Goal: Information Seeking & Learning: Learn about a topic

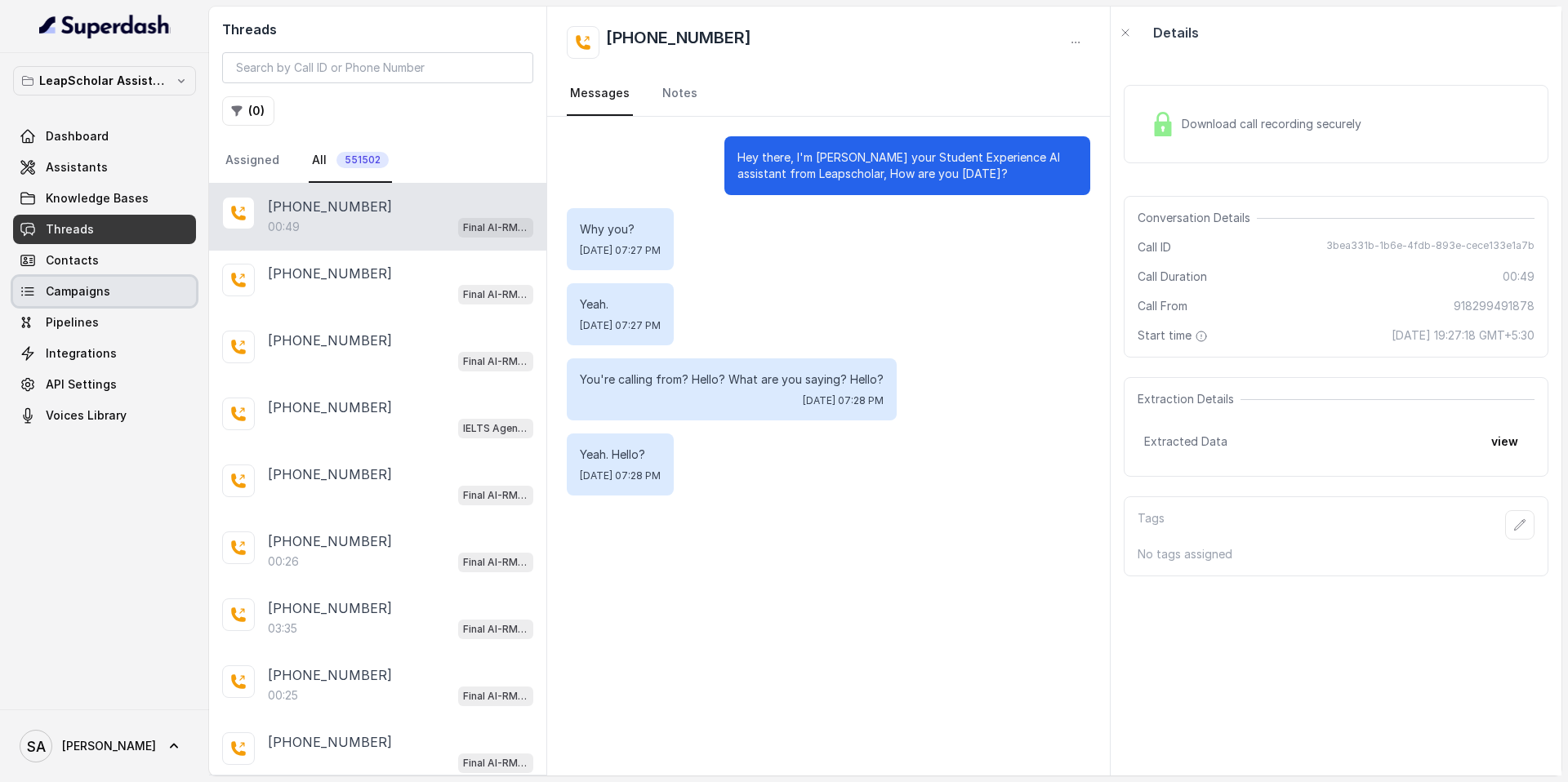
click at [90, 290] on span "Campaigns" at bounding box center [78, 292] width 65 height 17
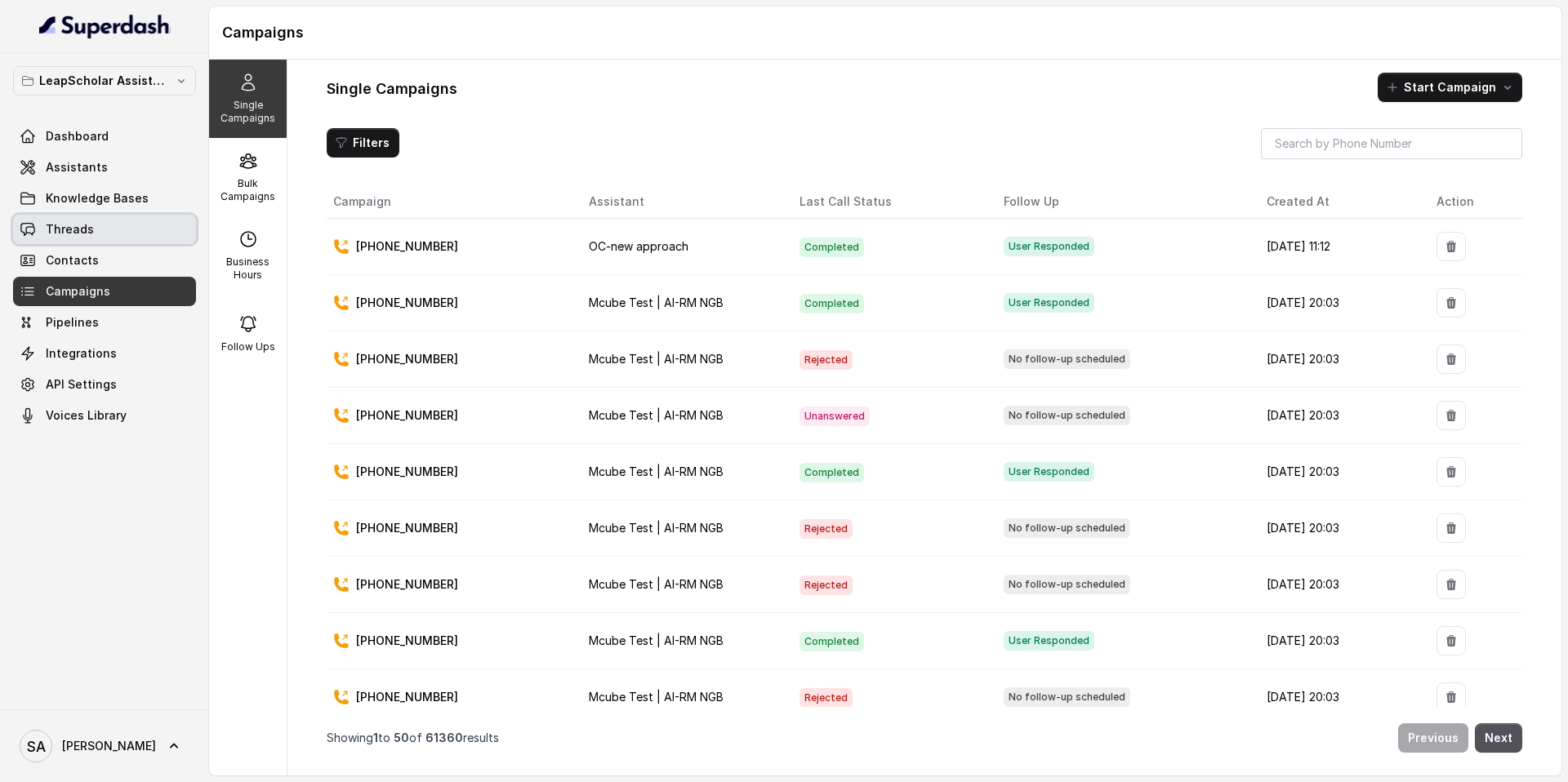
click at [86, 222] on span "Threads" at bounding box center [70, 230] width 48 height 17
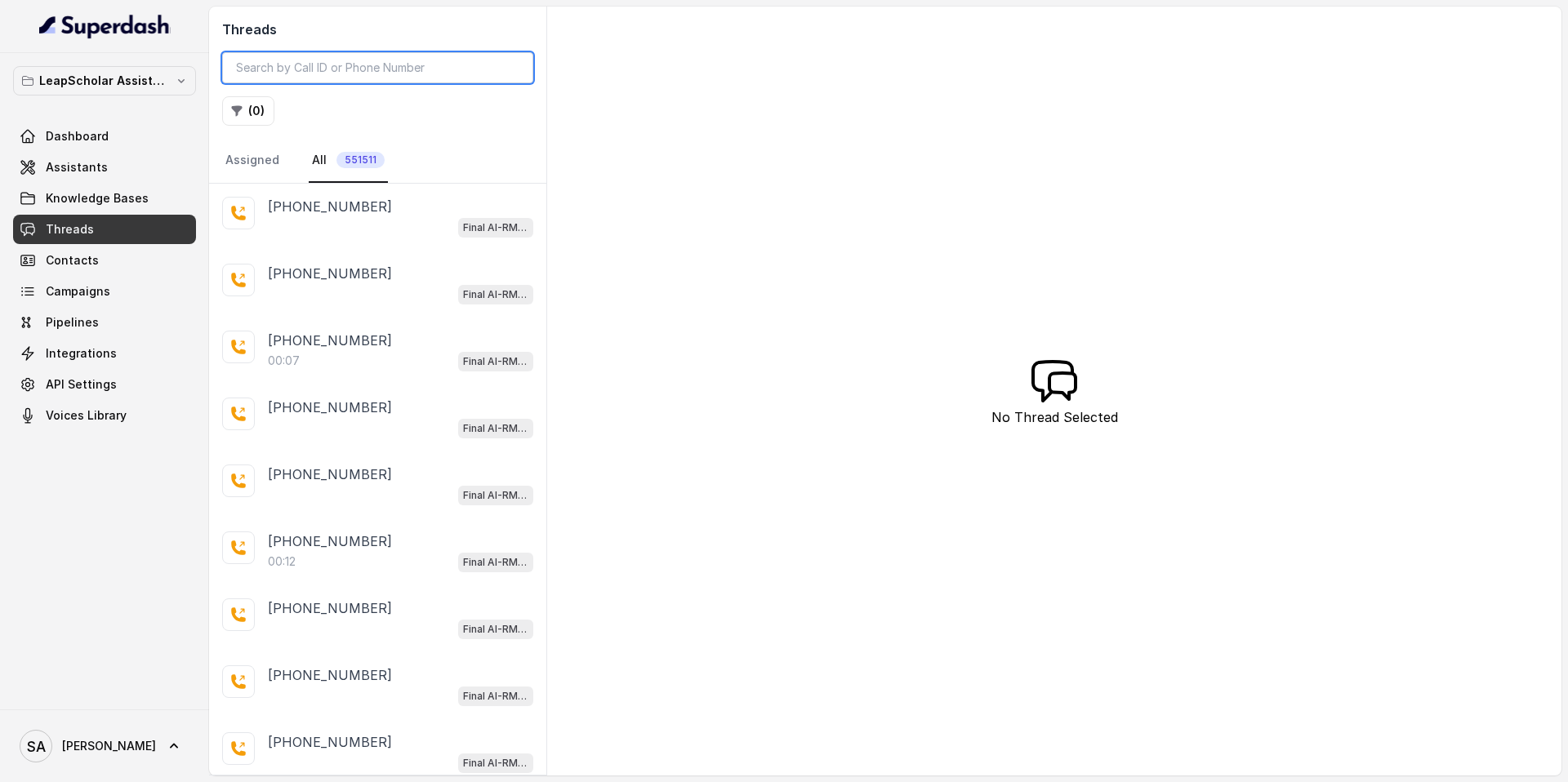
click at [376, 71] on input "search" at bounding box center [378, 67] width 311 height 31
paste input "6364011804"
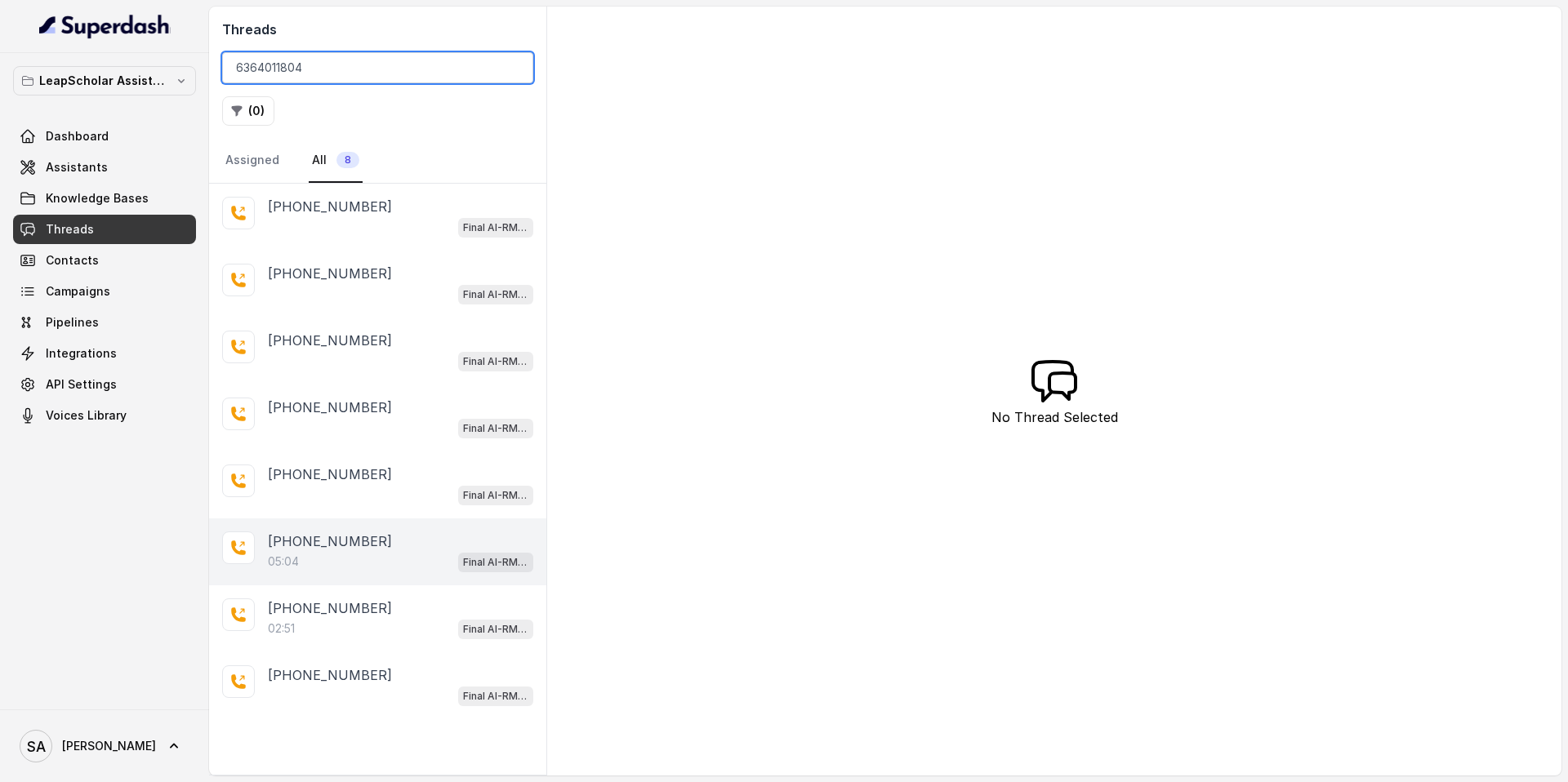
type input "6364011804"
click at [341, 546] on p "[PHONE_NUMBER]" at bounding box center [330, 541] width 124 height 19
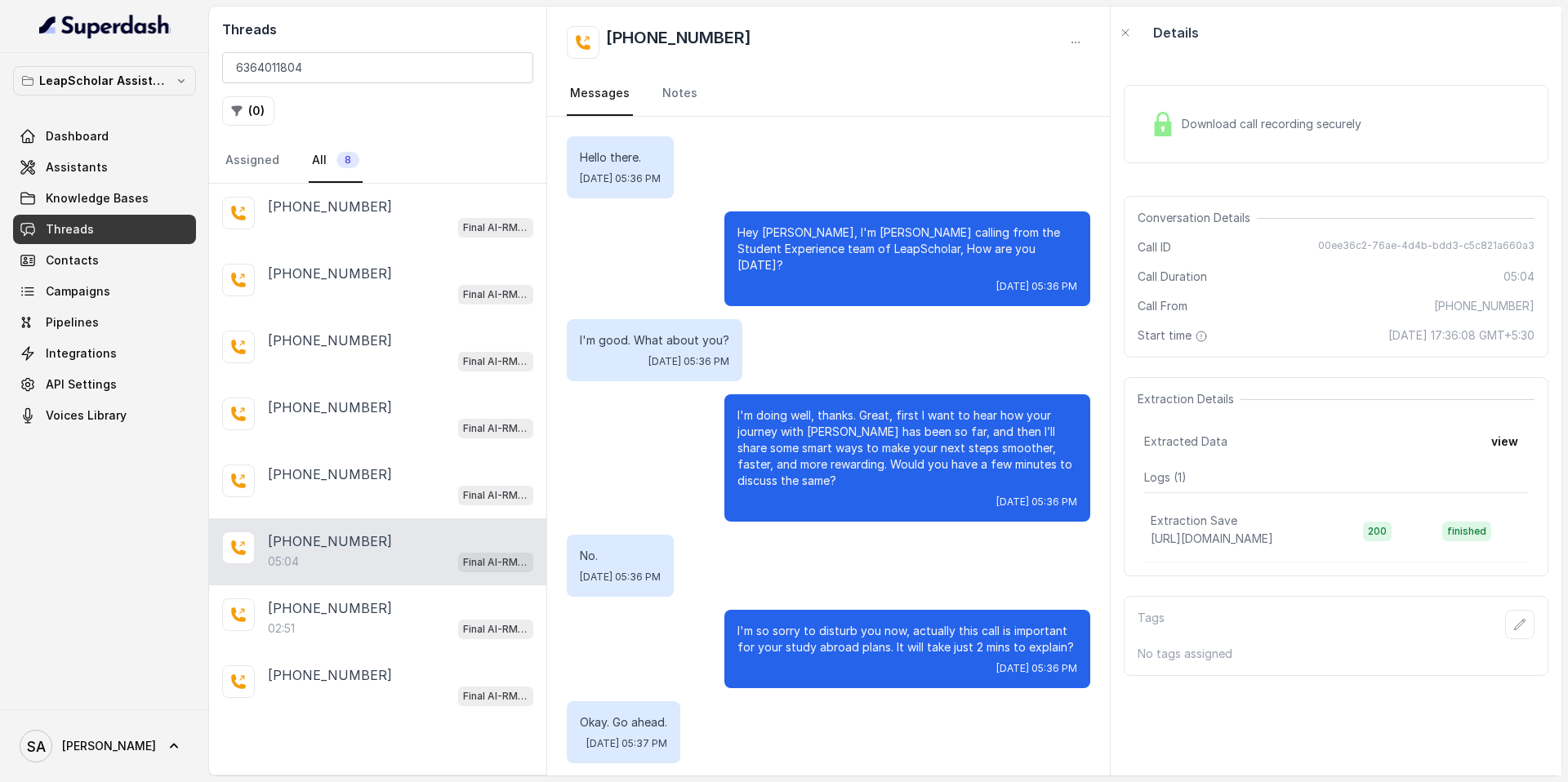
scroll to position [2760, 0]
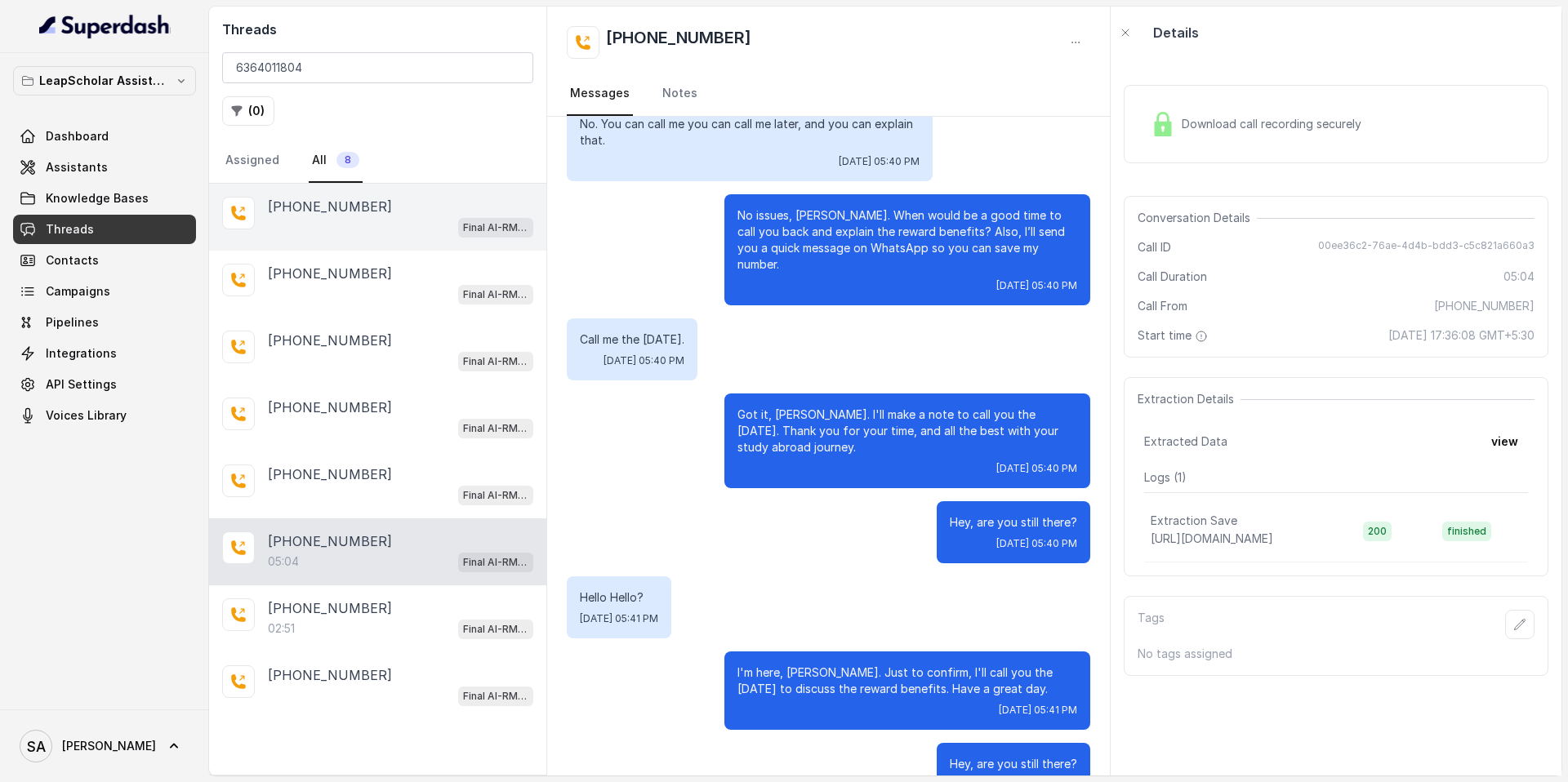
click at [342, 225] on div "Final AI-RM - Exam Not Yet Decided" at bounding box center [400, 226] width 265 height 21
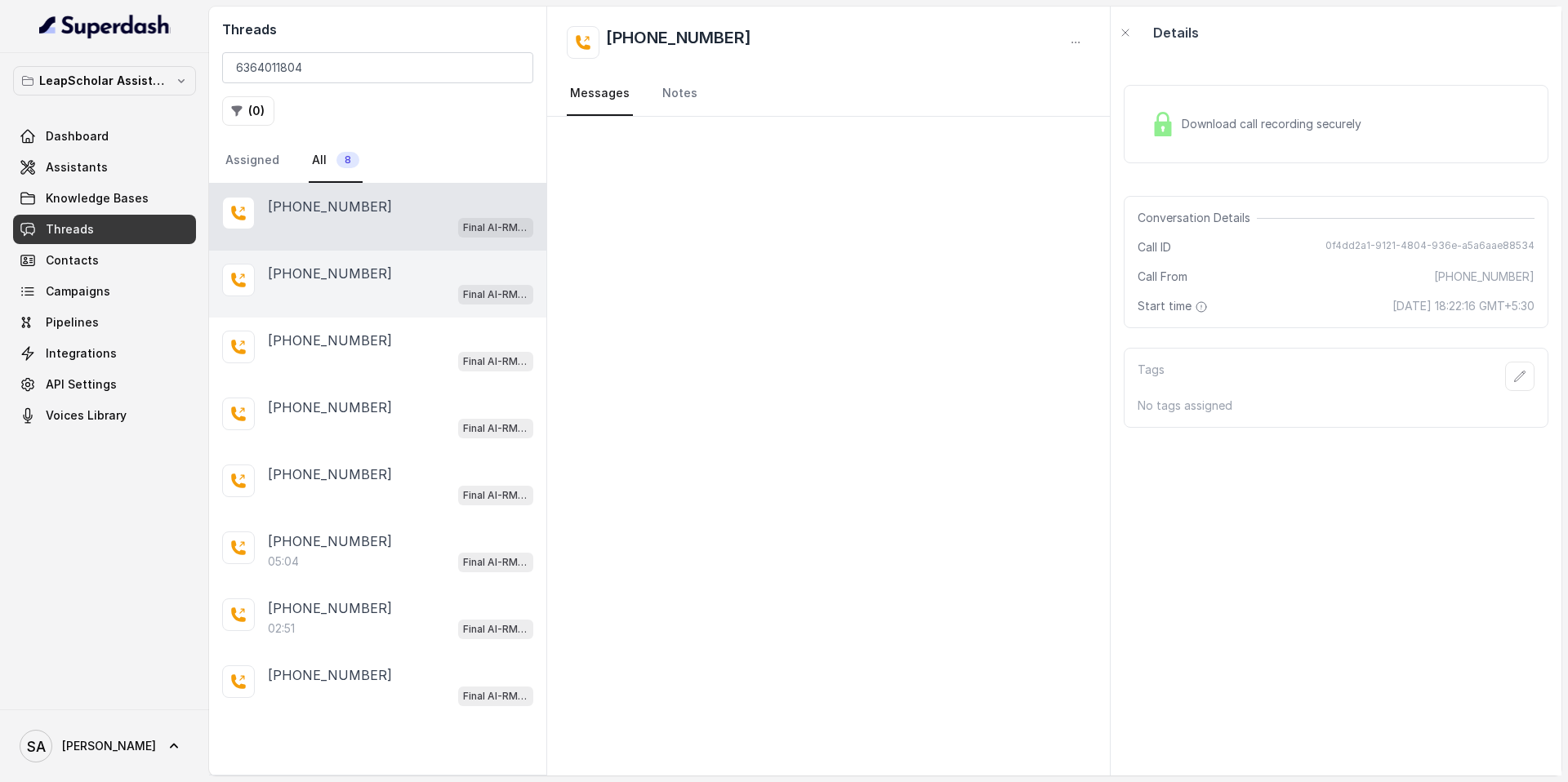
click at [322, 279] on p "[PHONE_NUMBER]" at bounding box center [330, 273] width 124 height 19
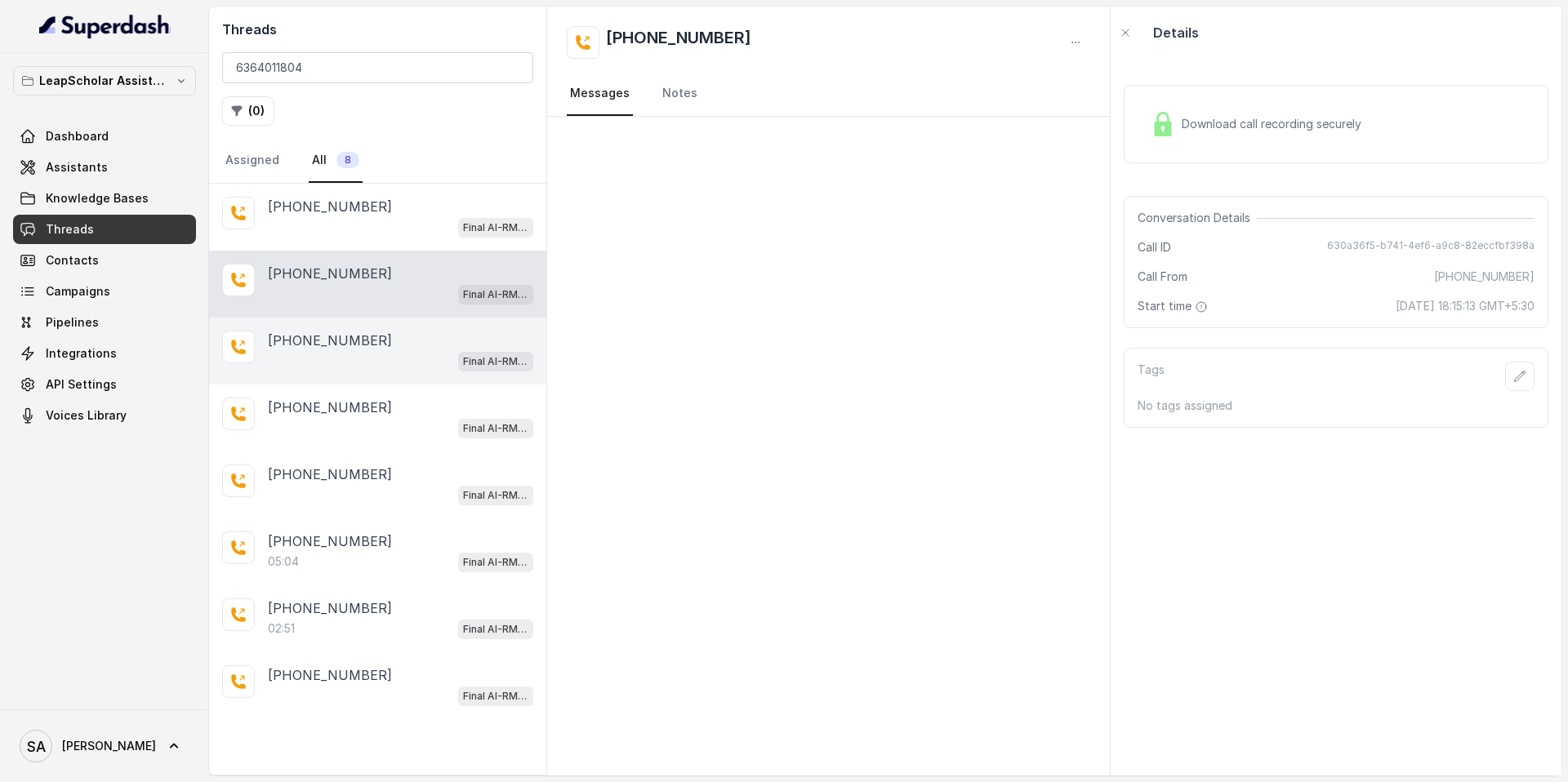
click at [309, 337] on p "[PHONE_NUMBER]" at bounding box center [330, 340] width 124 height 19
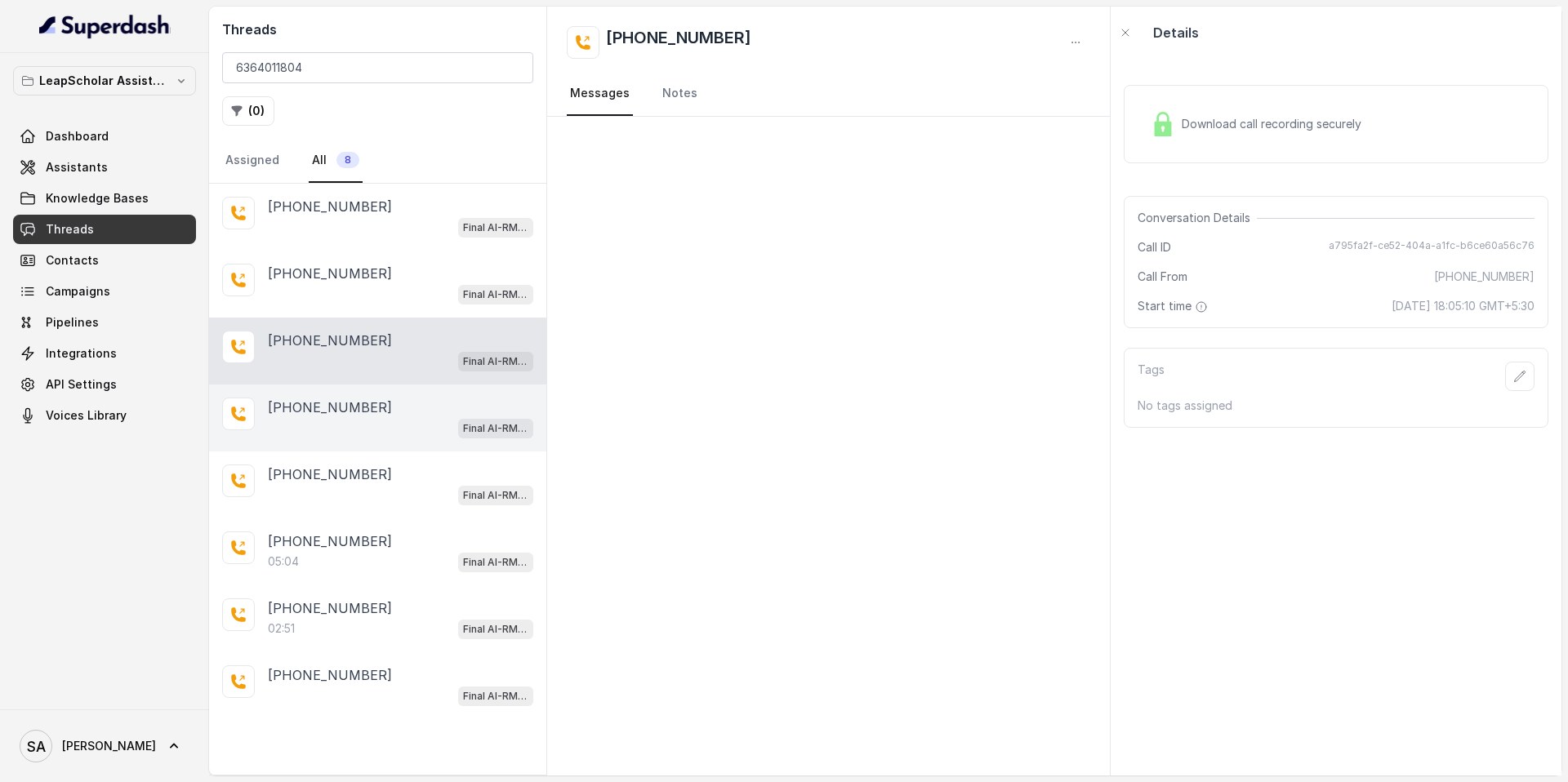
click at [308, 394] on div "+916364011804 Final AI-RM - Exam Not Yet Decided" at bounding box center [378, 418] width 337 height 67
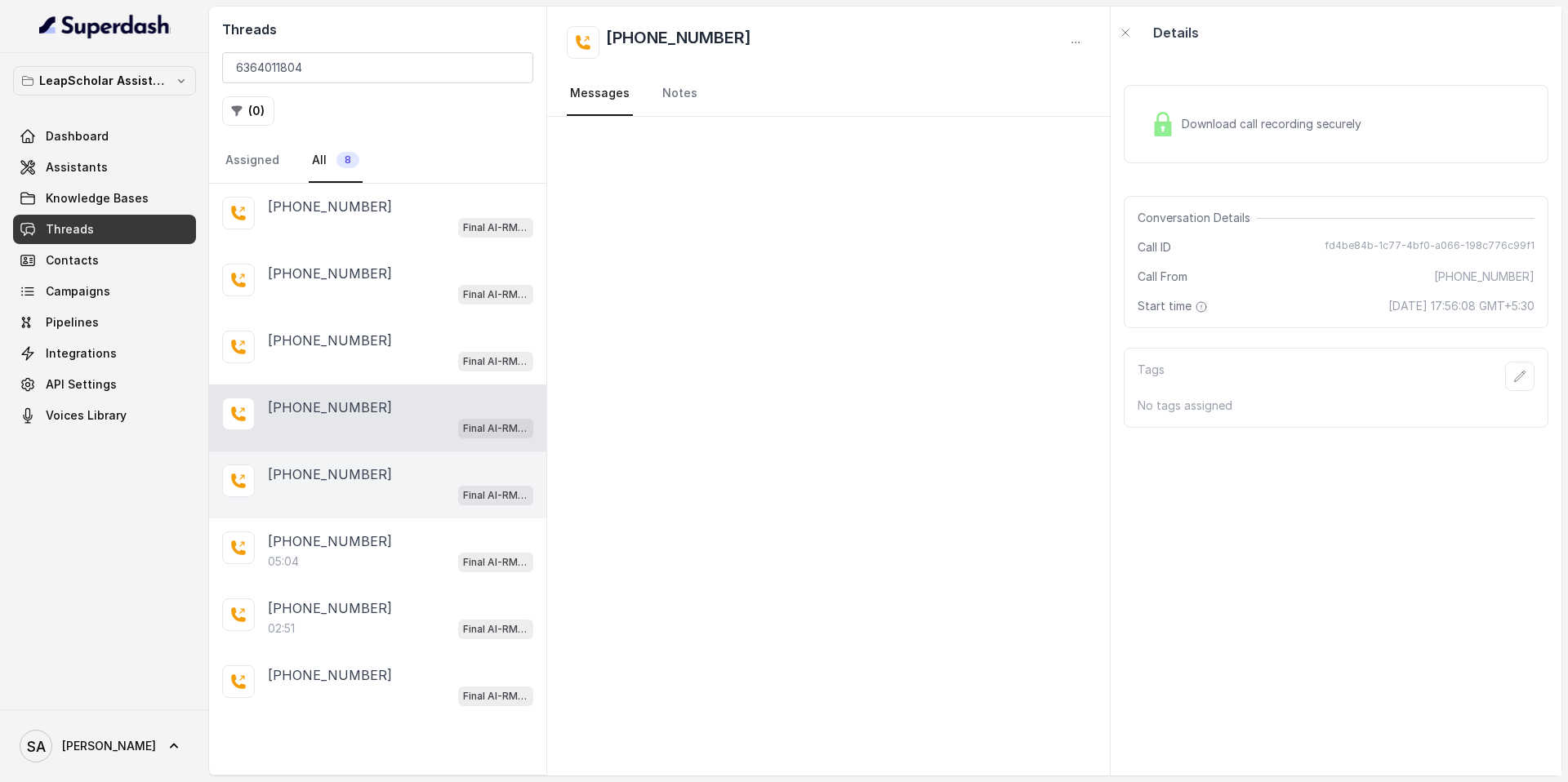
click at [309, 461] on div "+916364011804 Final AI-RM - Exam Not Yet Decided" at bounding box center [378, 485] width 337 height 67
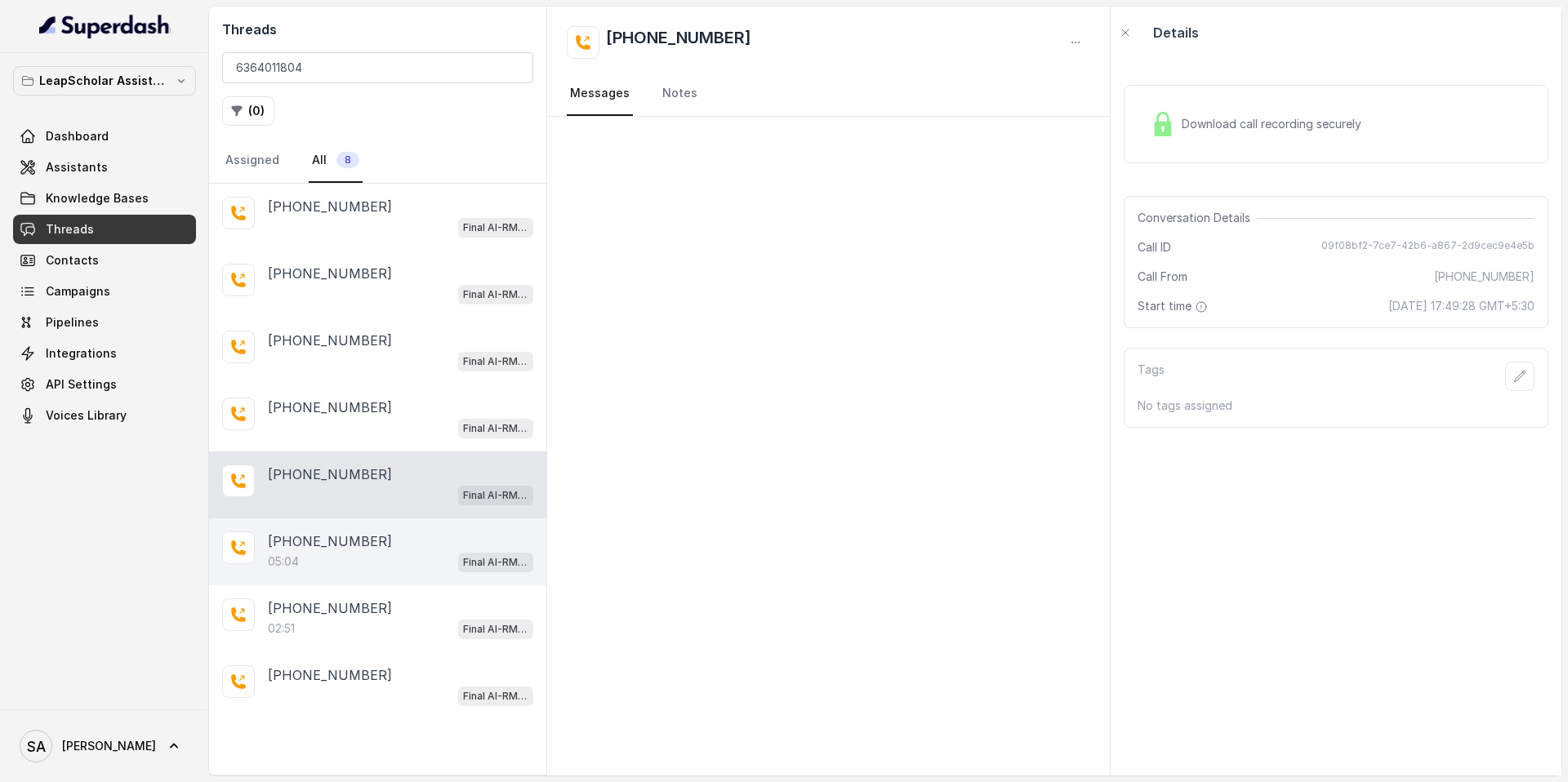
click at [316, 534] on p "[PHONE_NUMBER]" at bounding box center [330, 541] width 124 height 19
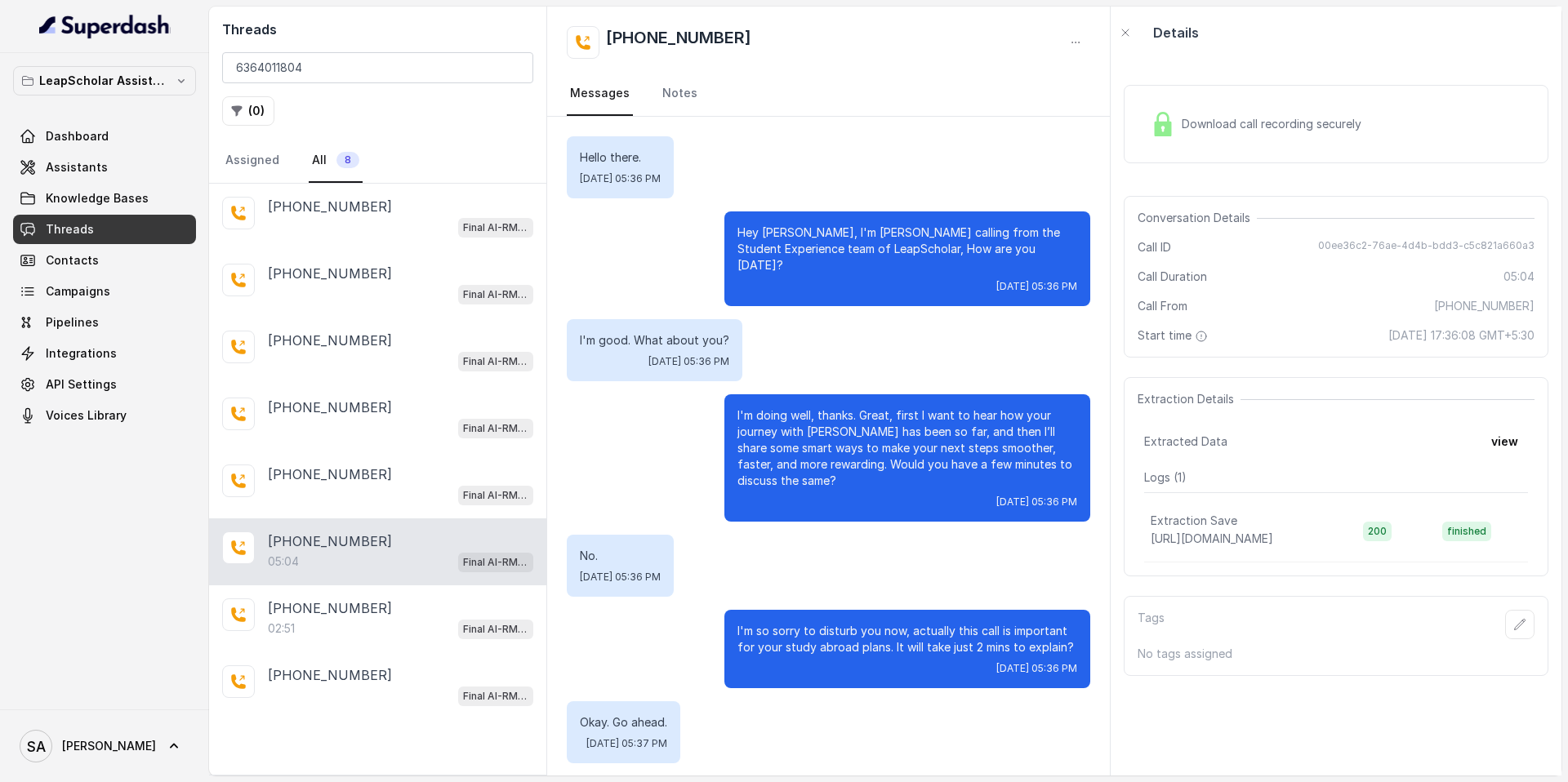
scroll to position [2760, 0]
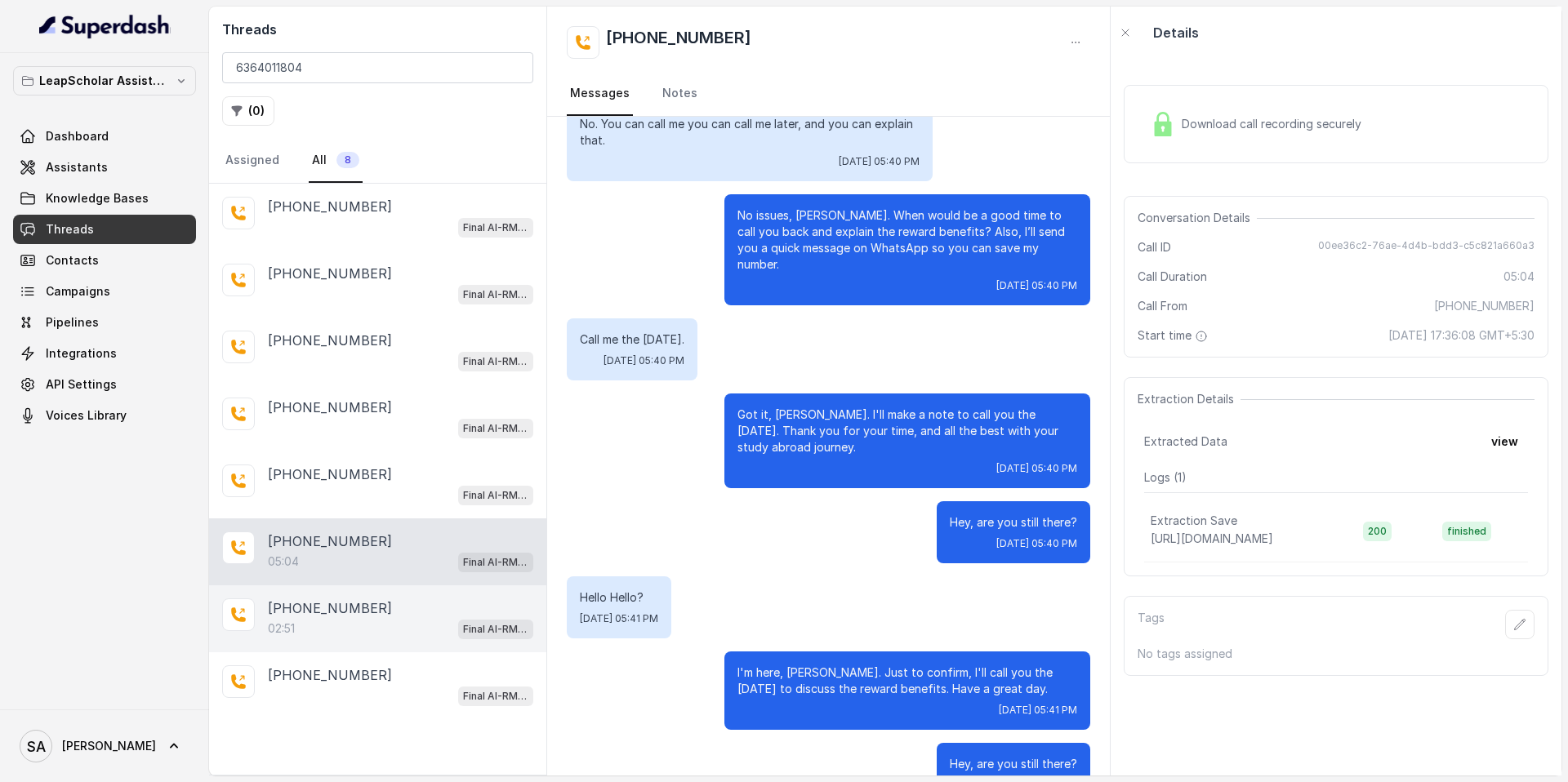
click at [331, 627] on div "02:51 Final AI-RM - Exam Booked" at bounding box center [400, 628] width 265 height 21
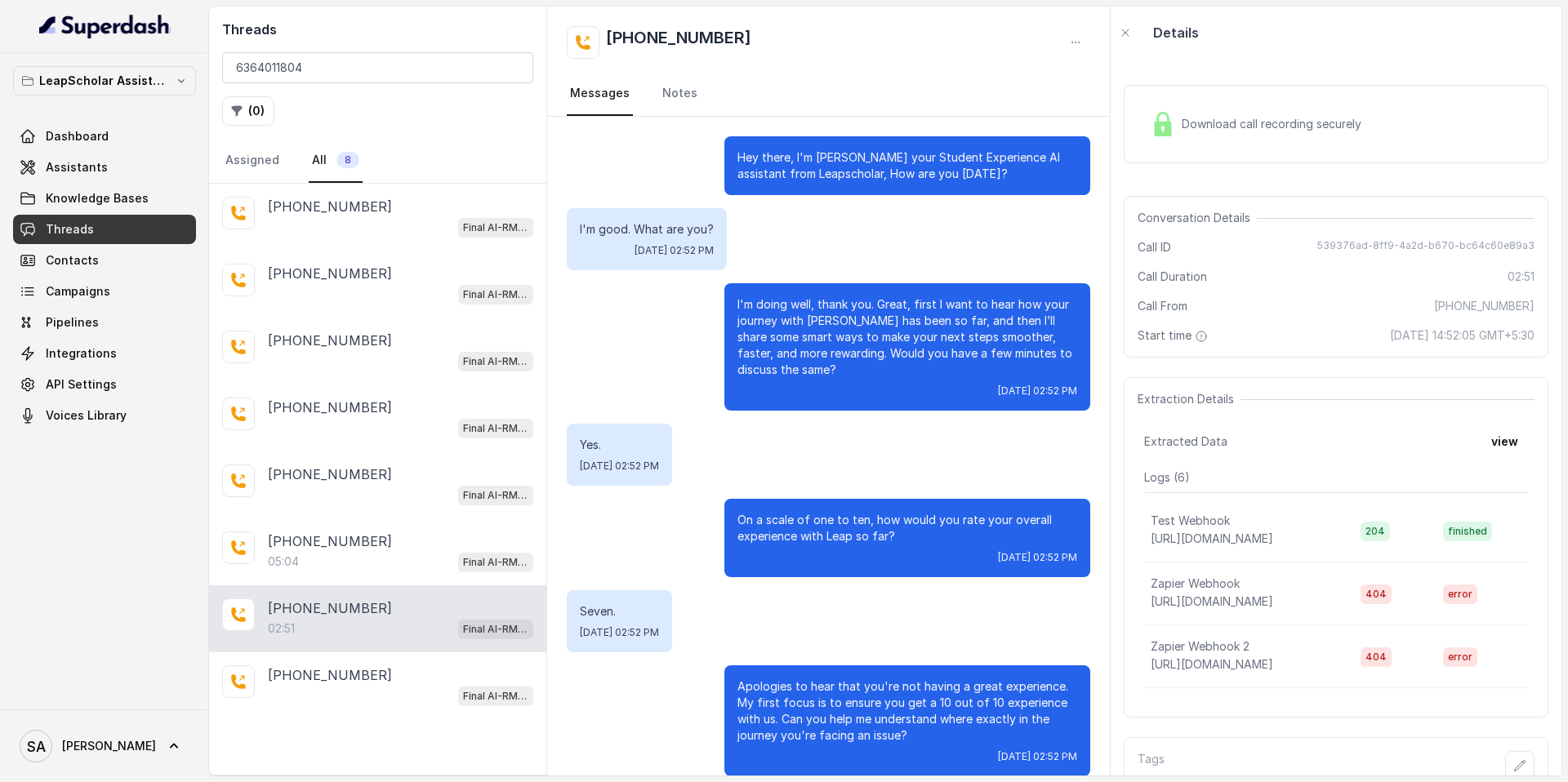
scroll to position [2058, 0]
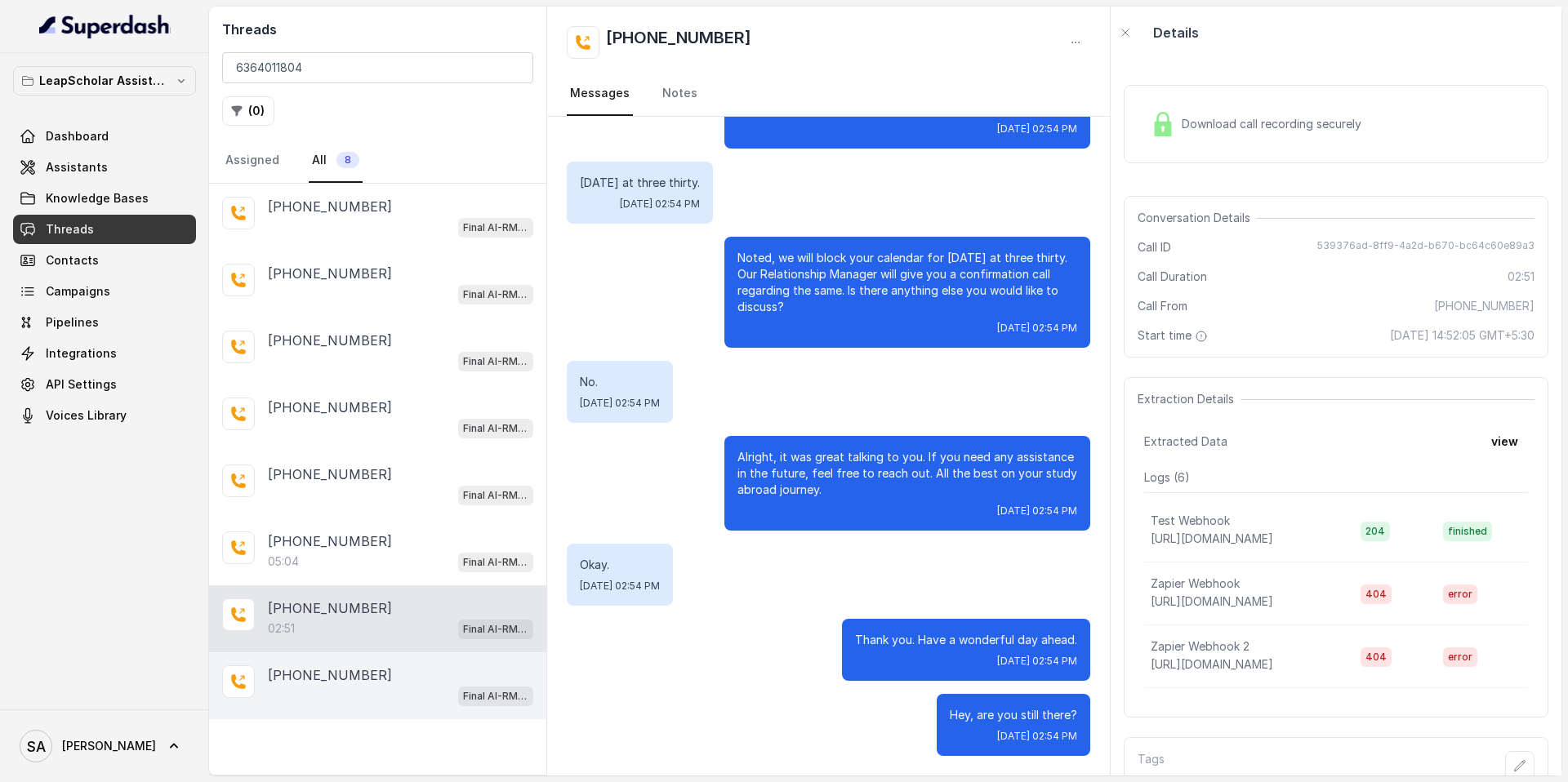
click at [312, 676] on p "[PHONE_NUMBER]" at bounding box center [330, 675] width 124 height 19
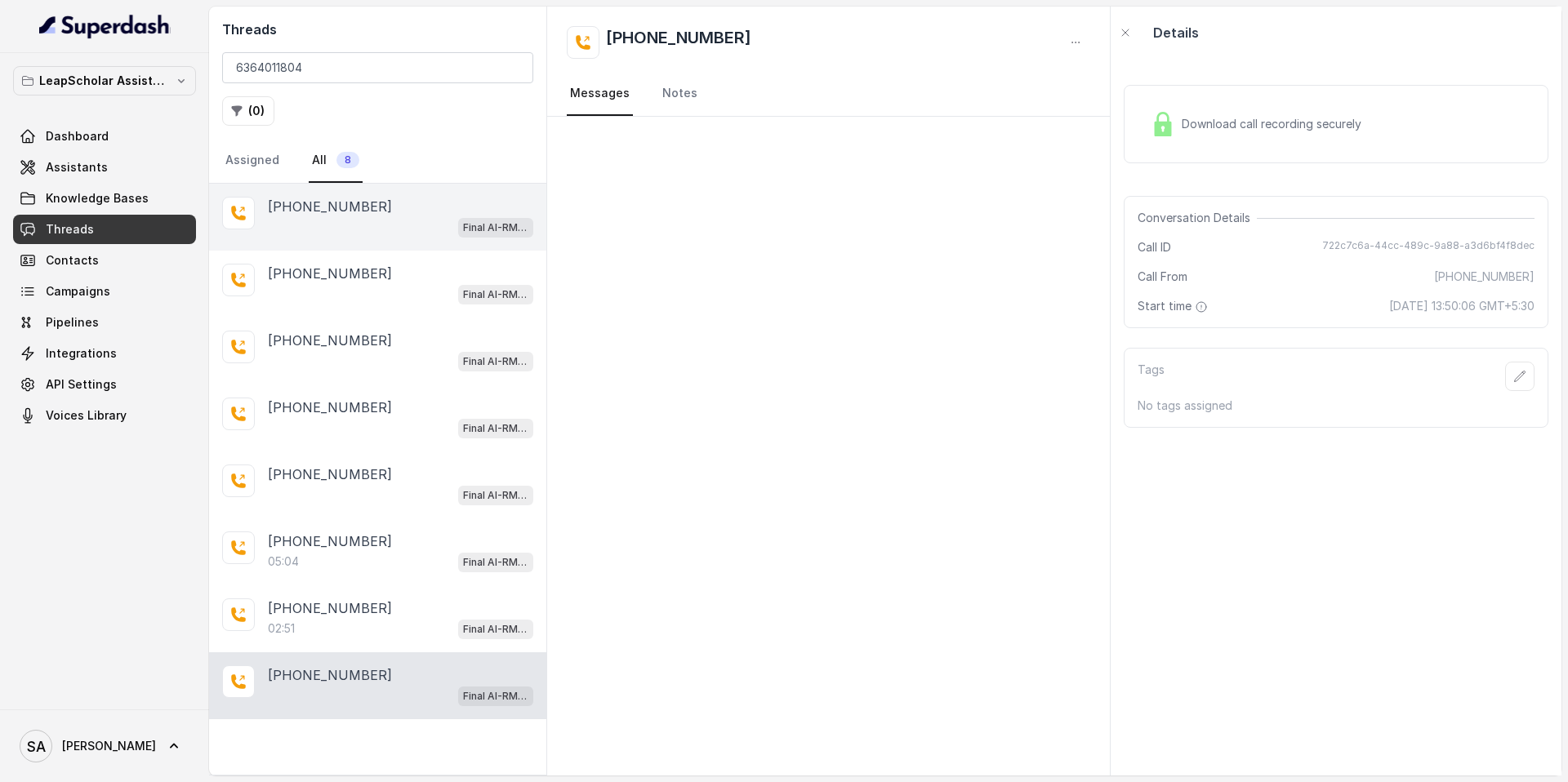
click at [341, 227] on div "Final AI-RM - Exam Not Yet Decided" at bounding box center [400, 226] width 265 height 21
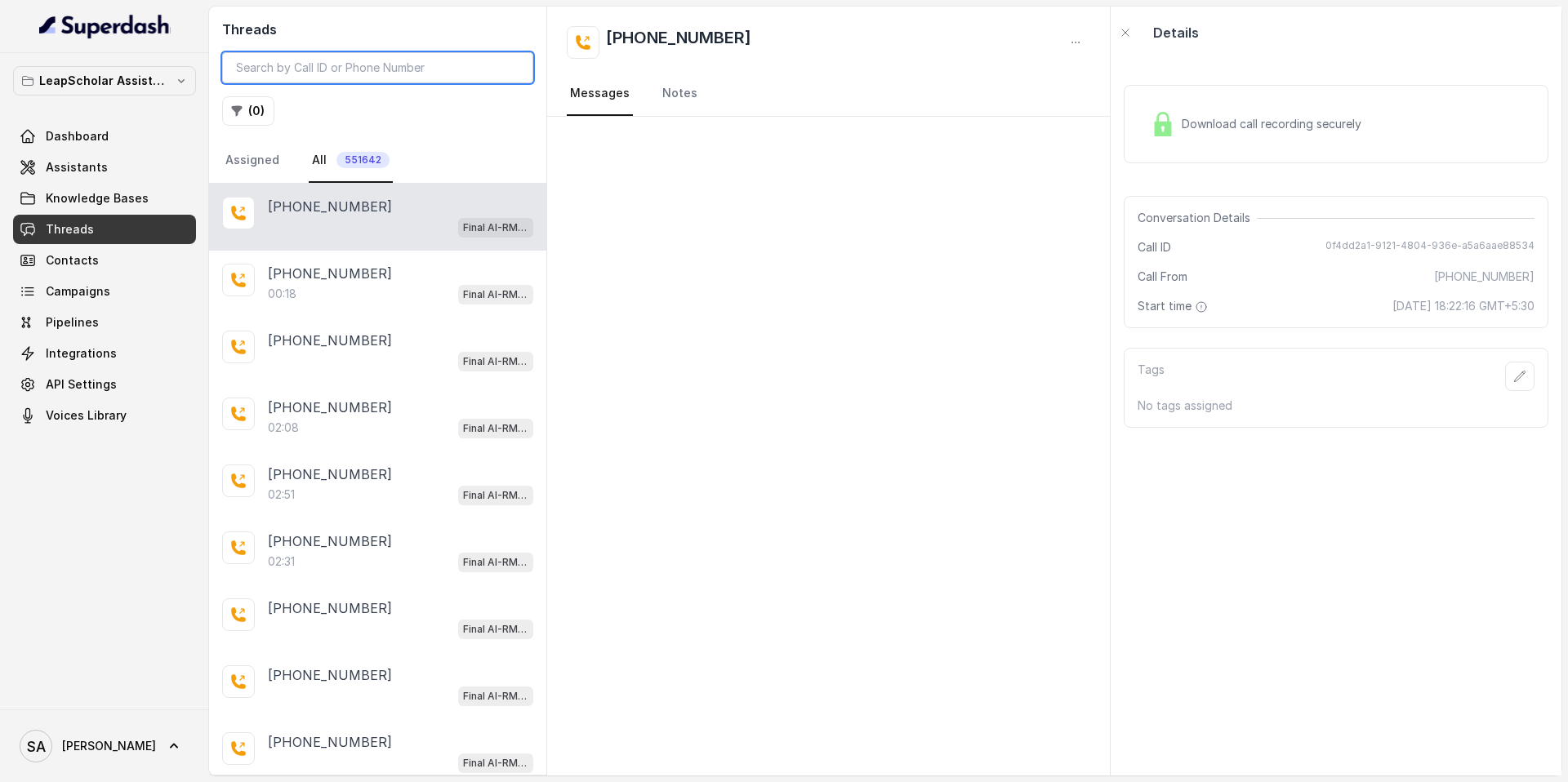
click at [310, 66] on input "search" at bounding box center [378, 67] width 311 height 31
paste input "6364011804"
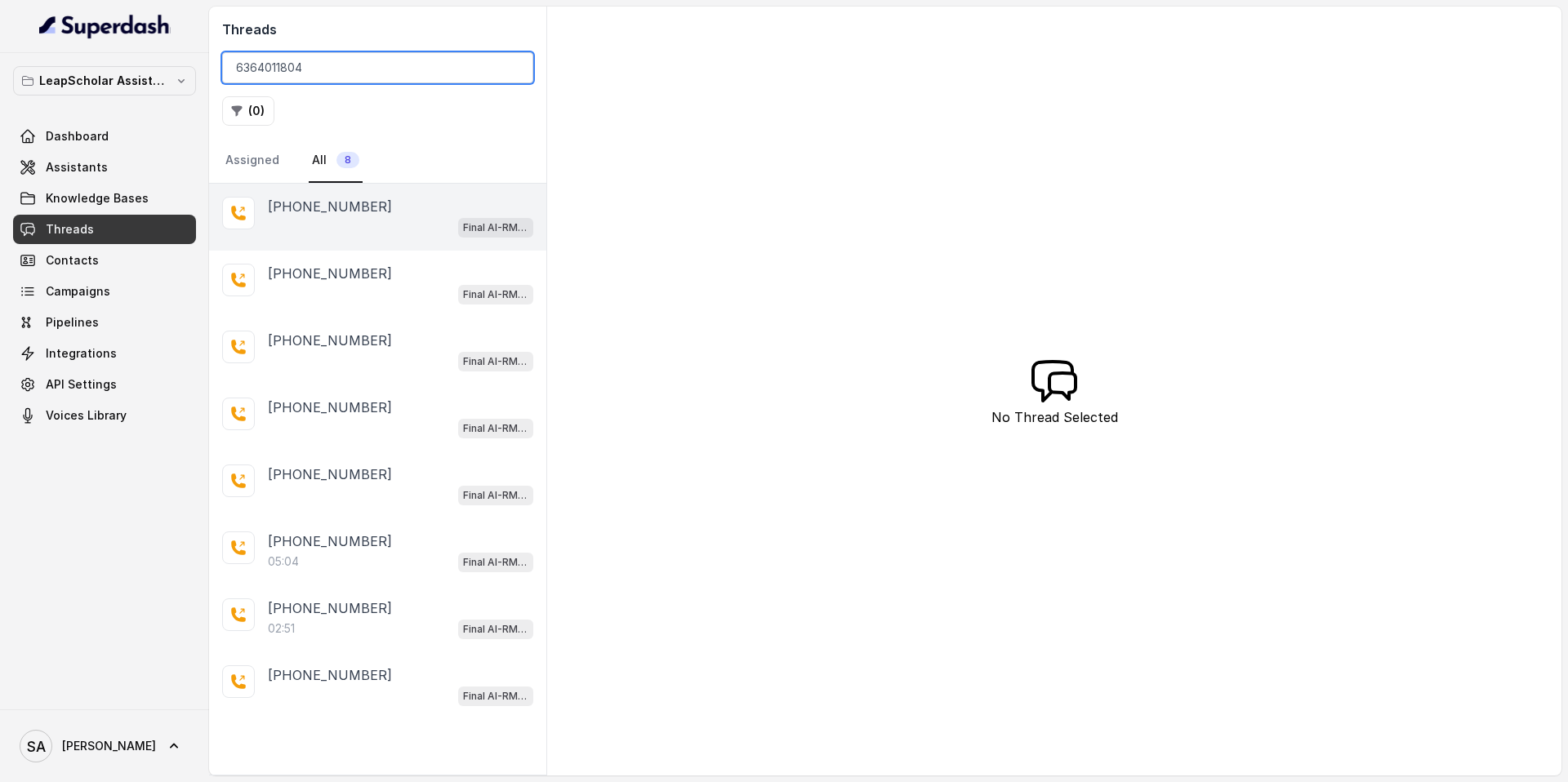
type input "6364011804"
click at [303, 217] on div "Final AI-RM - Exam Not Yet Decided" at bounding box center [400, 226] width 265 height 21
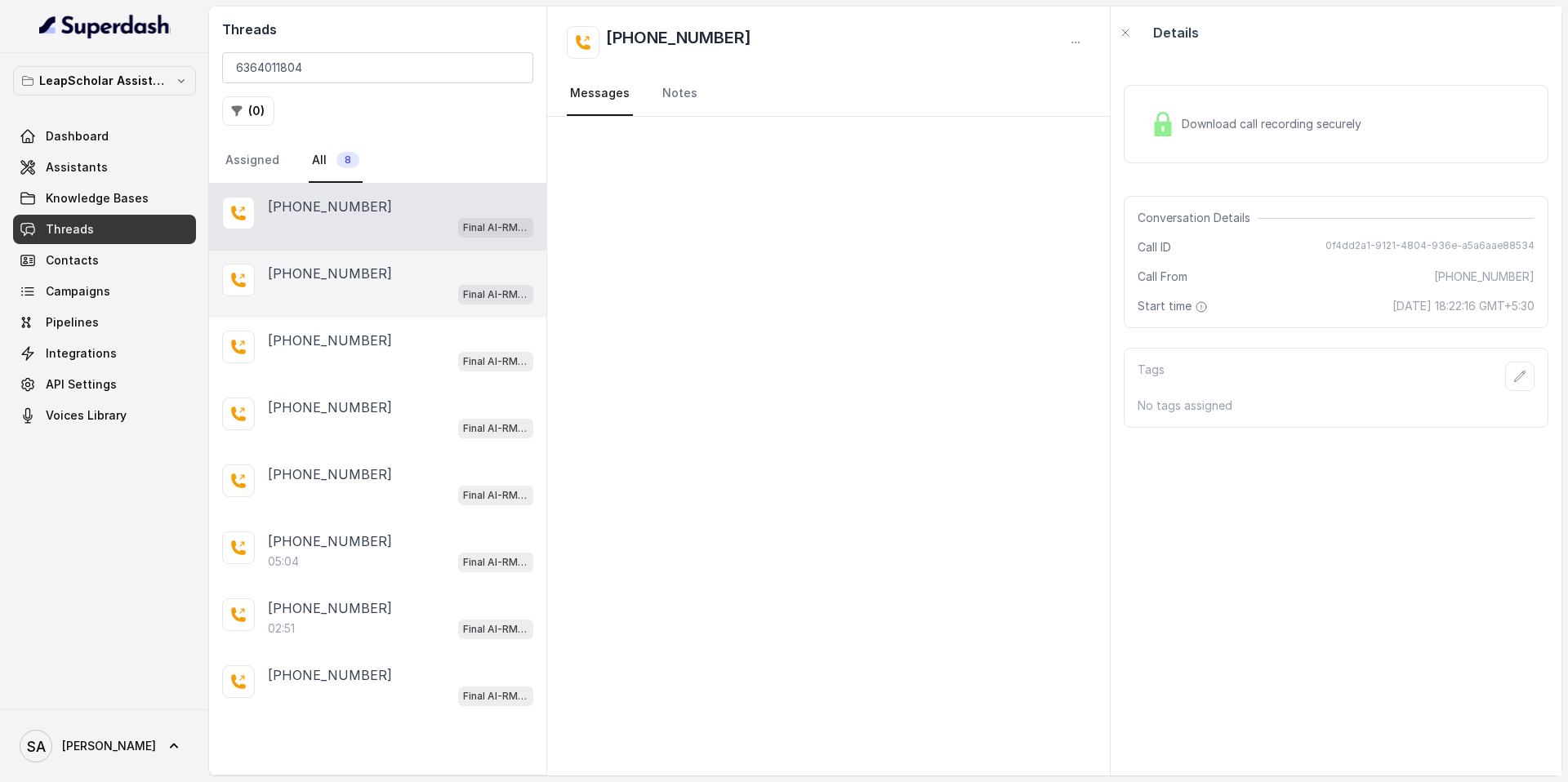
click at [320, 264] on p "[PHONE_NUMBER]" at bounding box center [330, 273] width 124 height 19
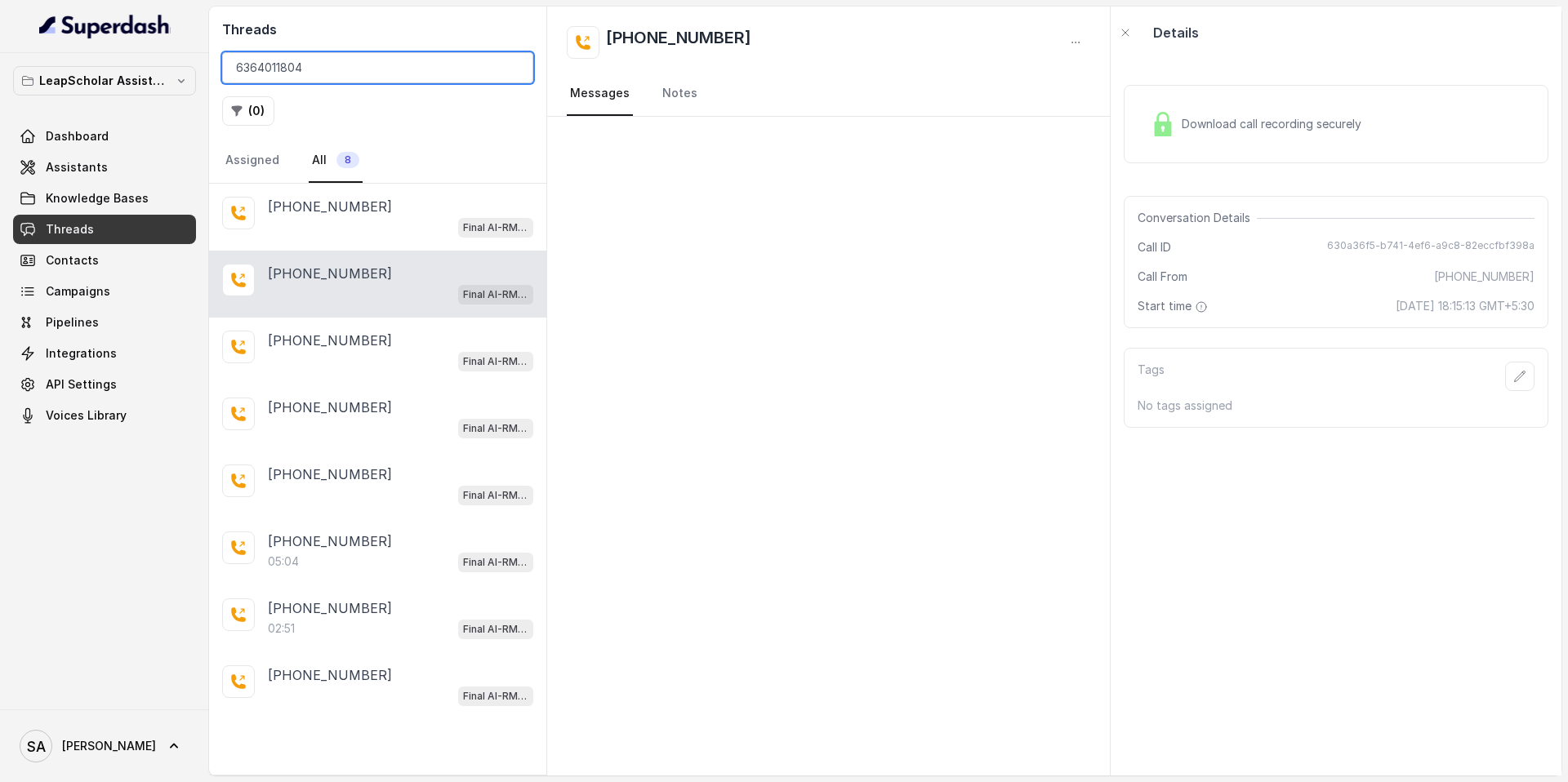
click at [513, 68] on input "6364011804" at bounding box center [378, 67] width 311 height 31
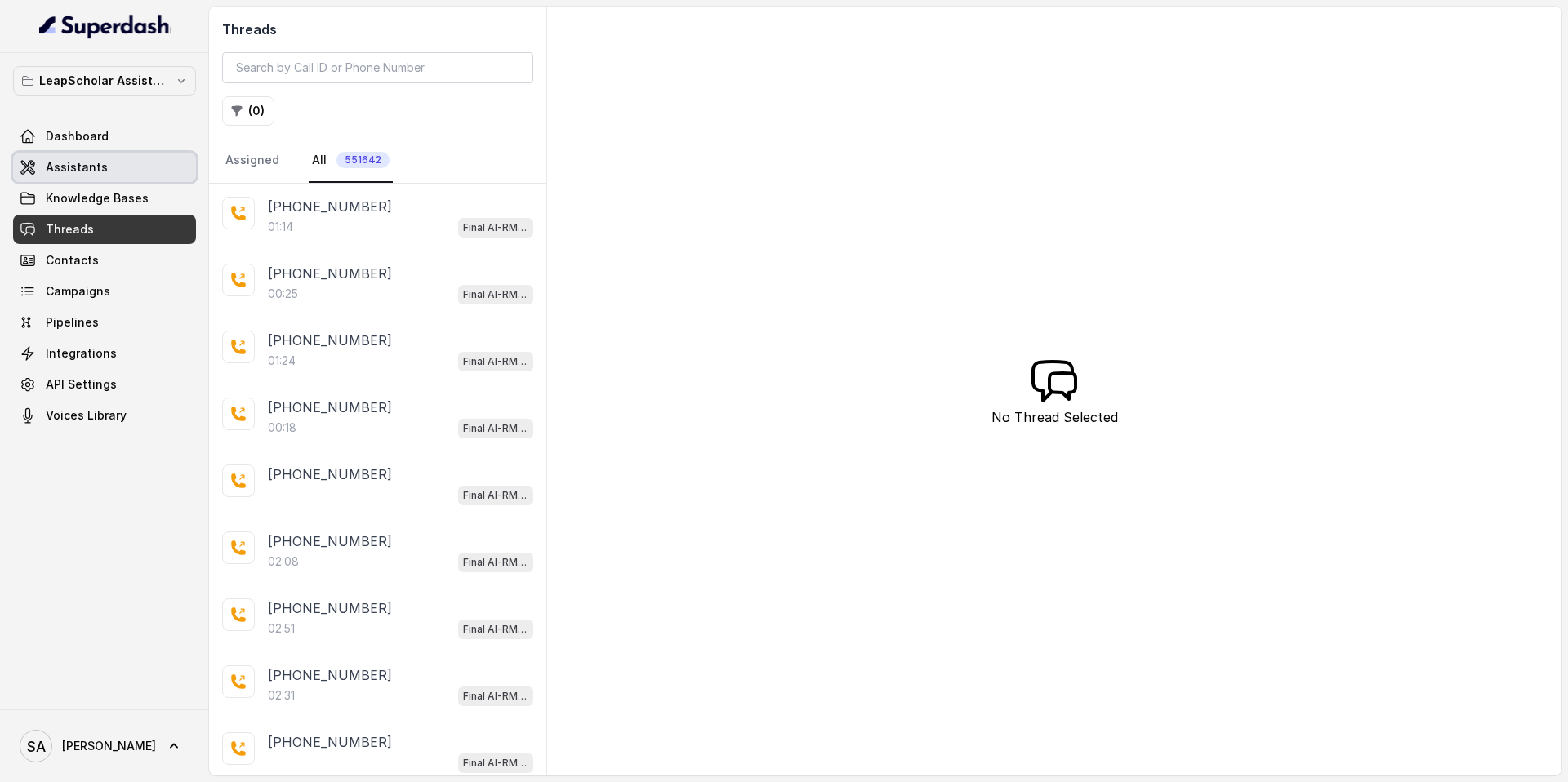
click at [79, 169] on span "Assistants" at bounding box center [76, 168] width 62 height 17
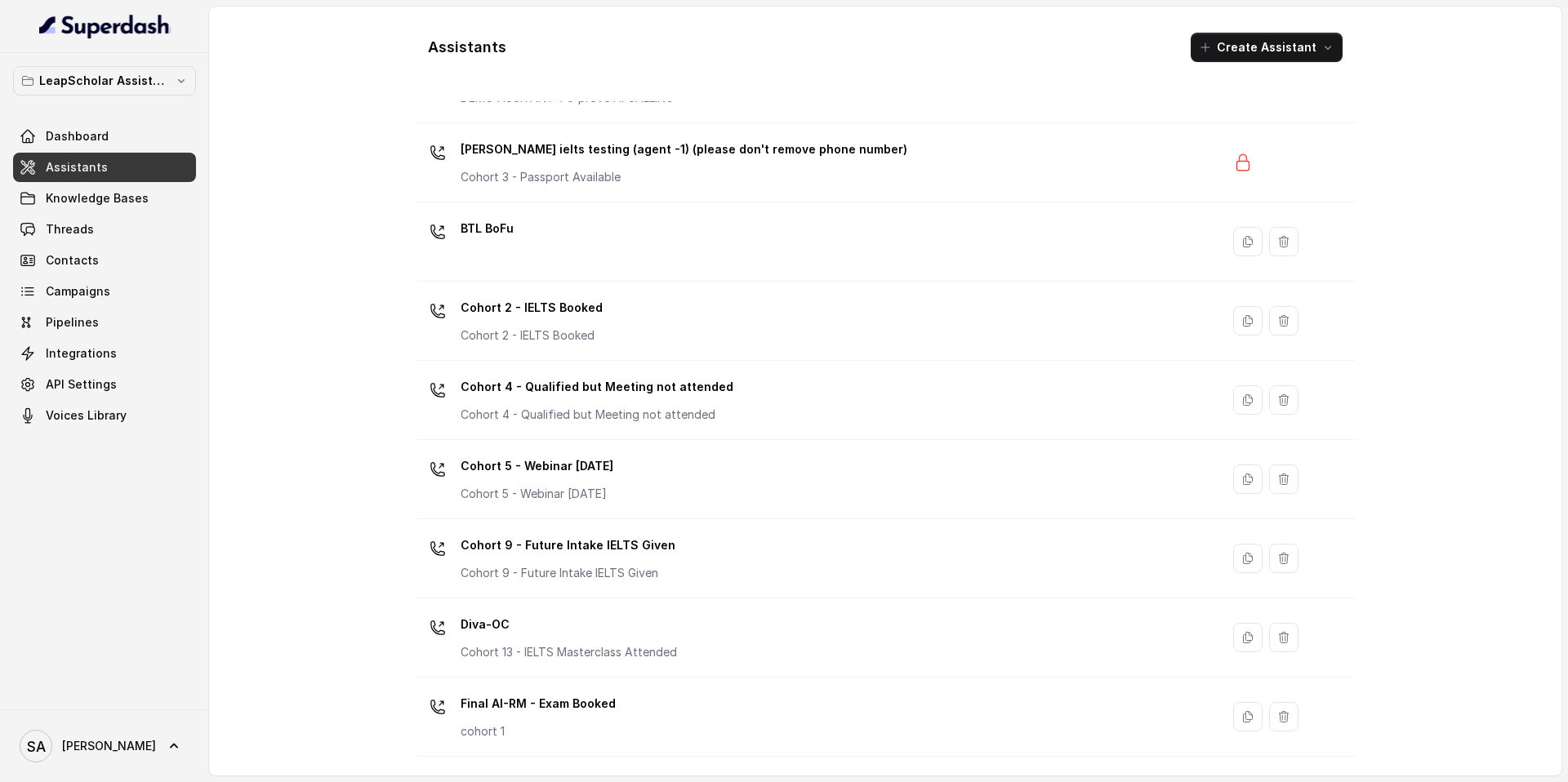
scroll to position [97, 0]
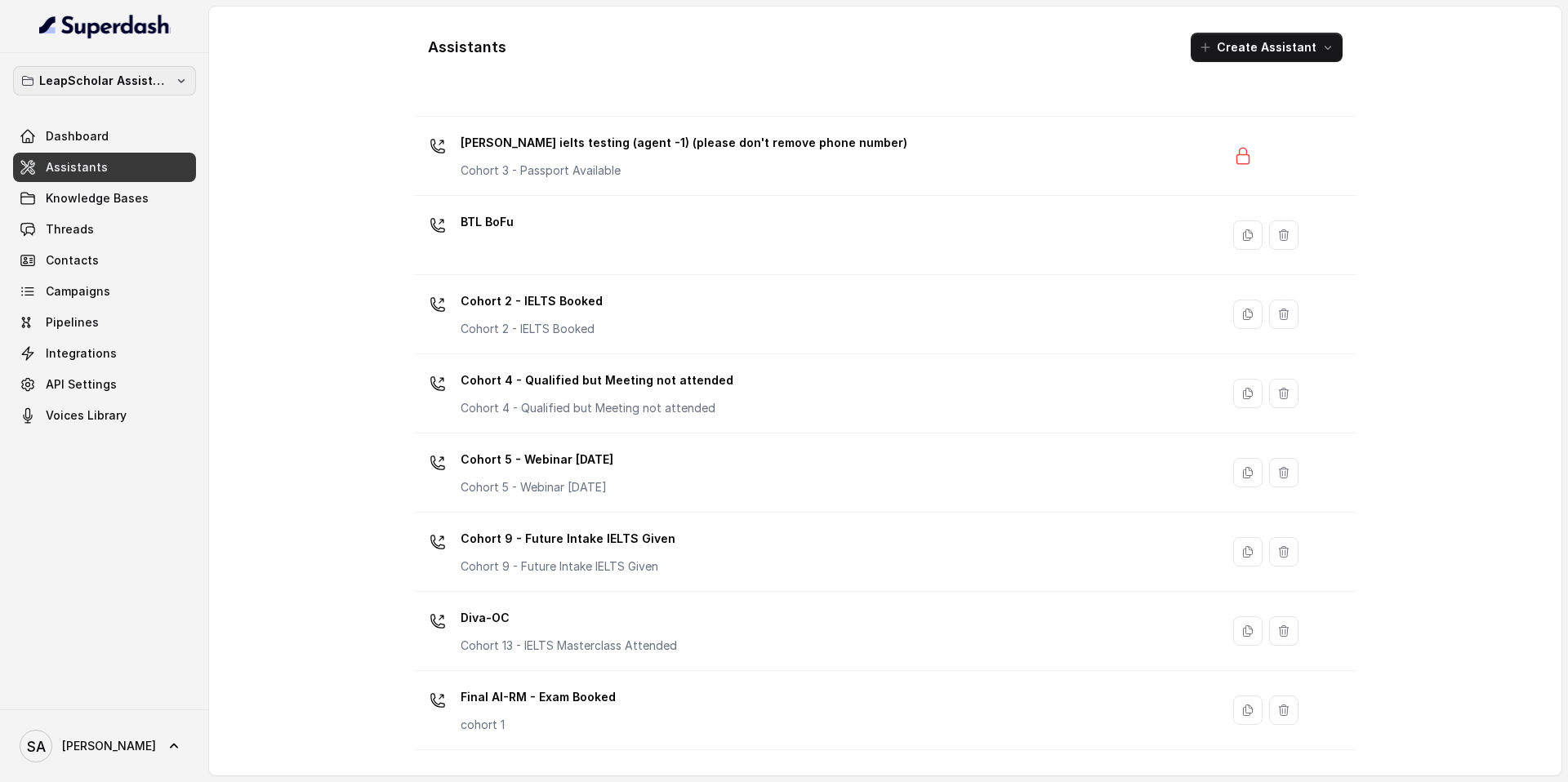
click at [169, 86] on button "LeapScholar Assistant" at bounding box center [104, 81] width 183 height 30
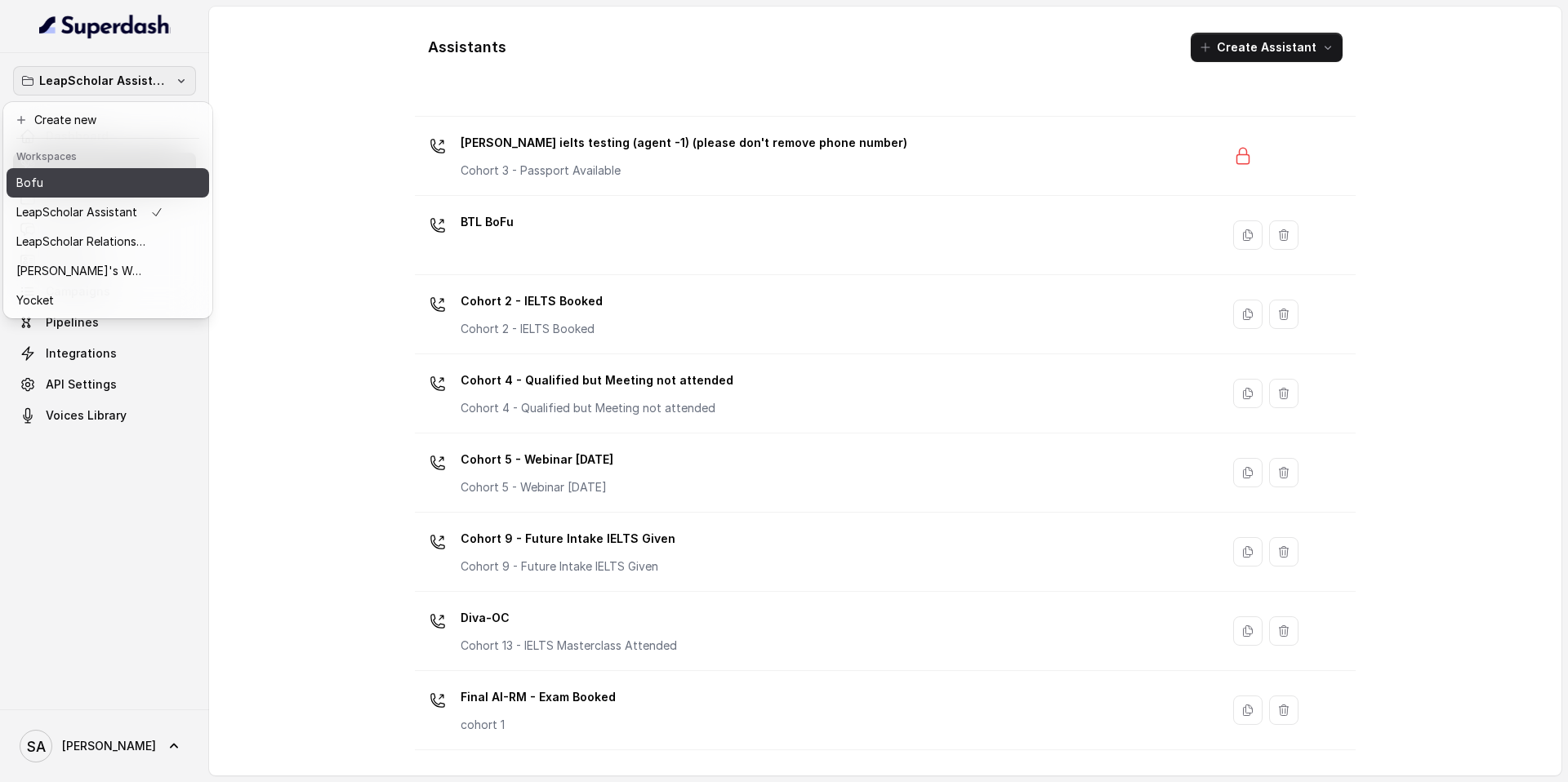
click at [70, 183] on div "Bofu" at bounding box center [90, 183] width 147 height 19
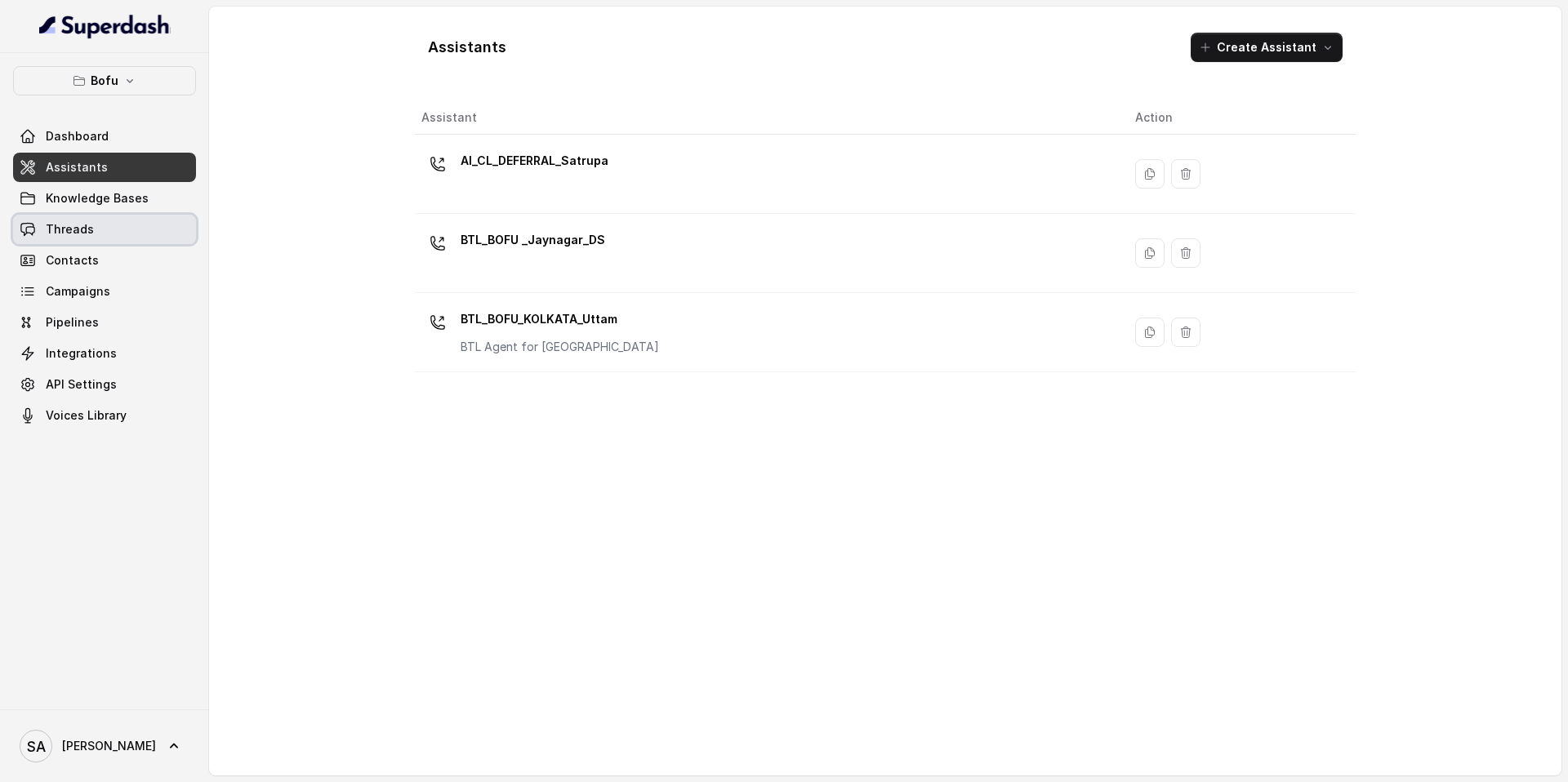
click at [89, 233] on span "Threads" at bounding box center [70, 230] width 48 height 17
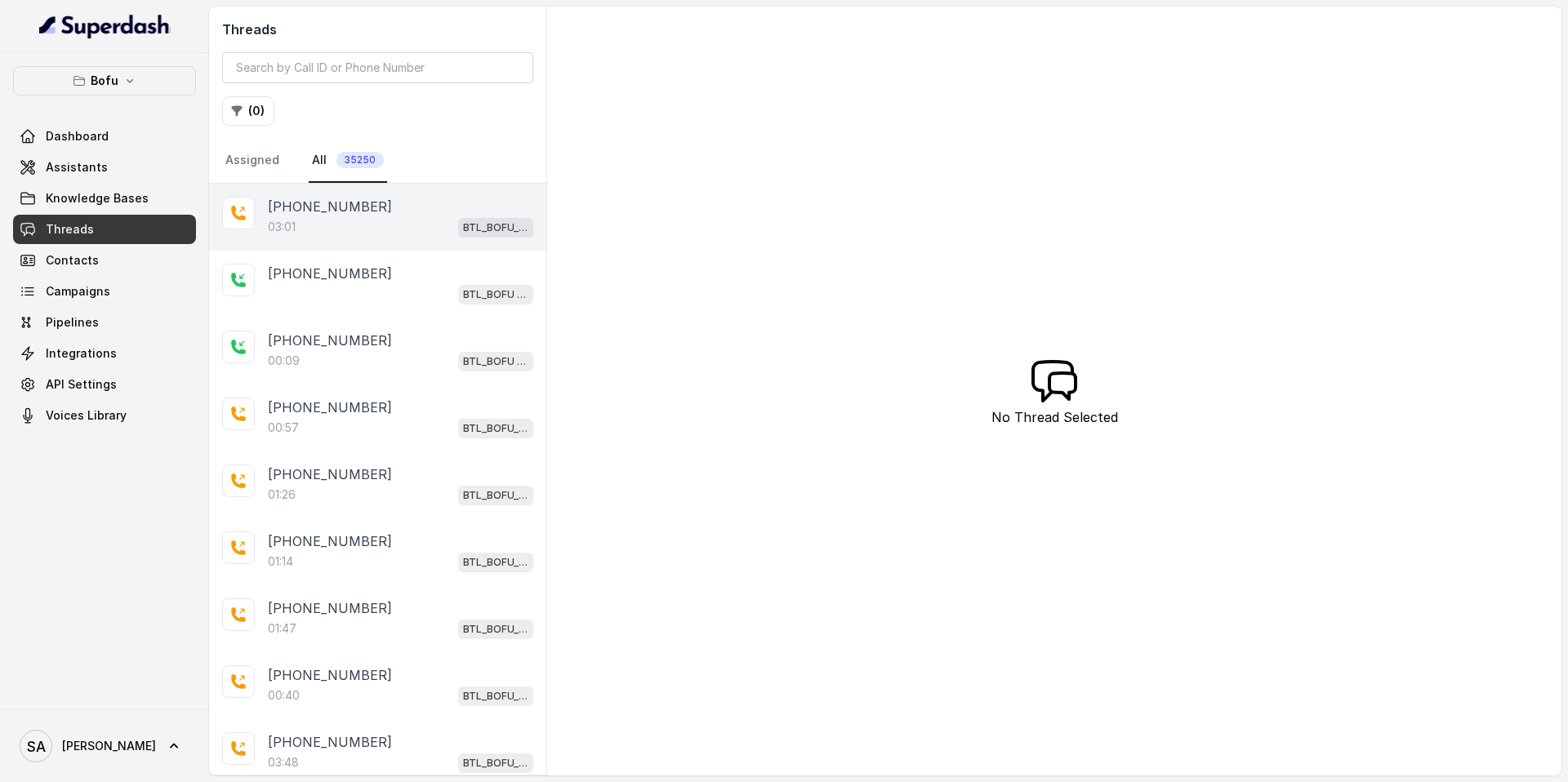
click at [347, 203] on p "[PHONE_NUMBER]" at bounding box center [330, 206] width 124 height 19
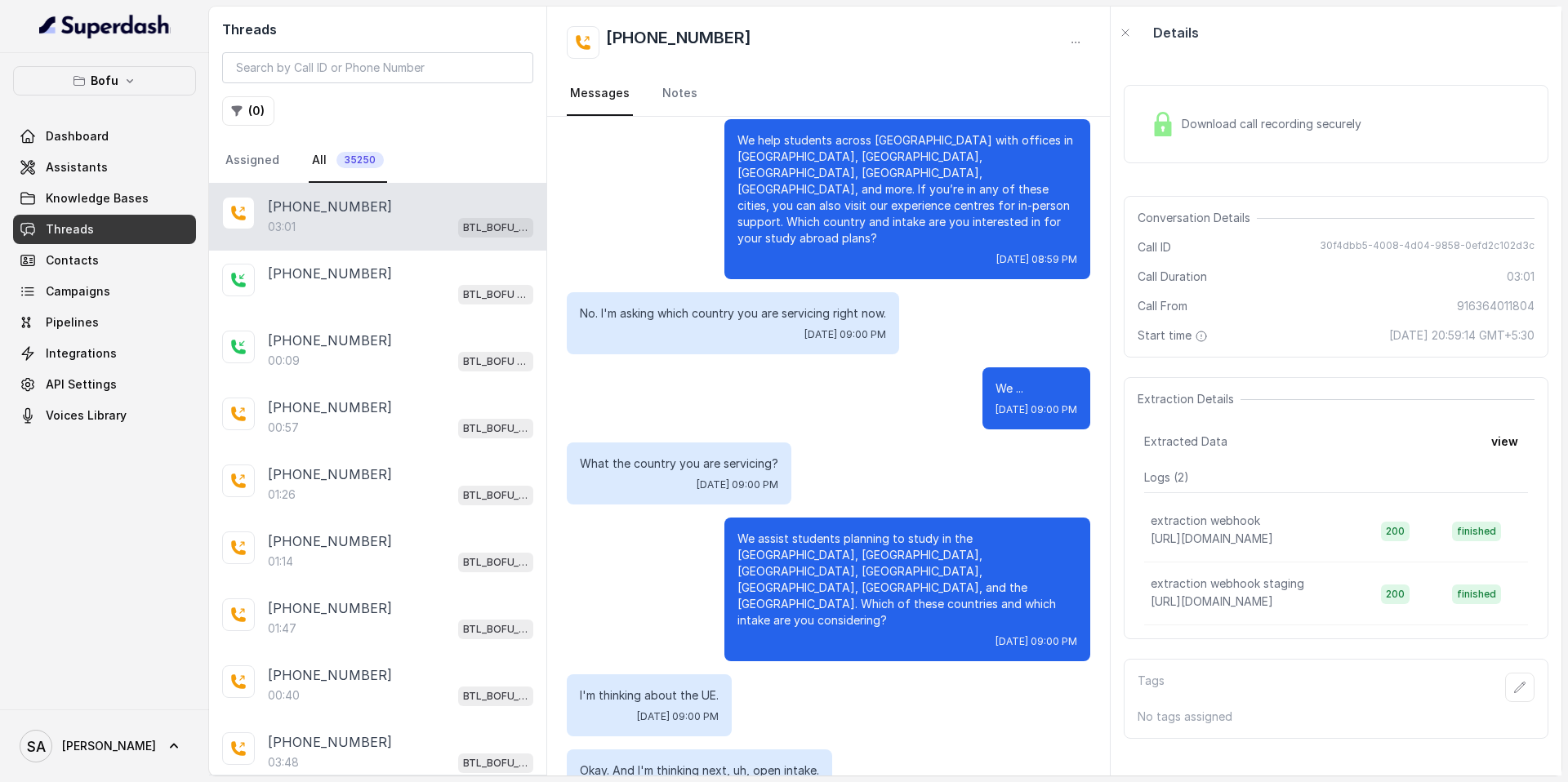
scroll to position [594, 0]
